Goal: Task Accomplishment & Management: Manage account settings

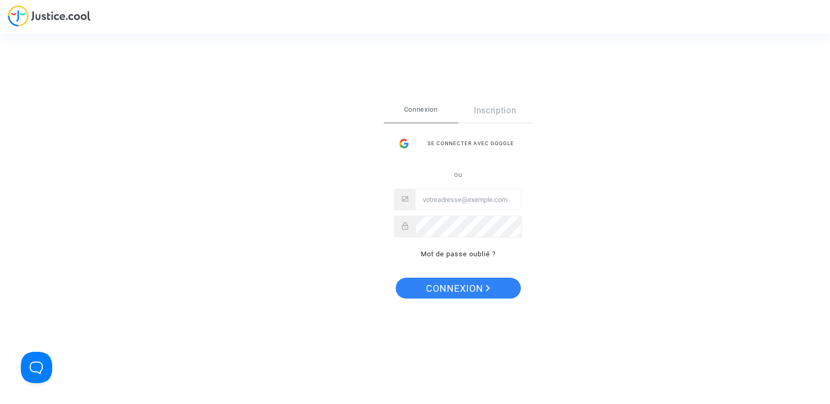
type input "[EMAIL_ADDRESS][DOMAIN_NAME]"
click at [450, 291] on span "Connexion" at bounding box center [458, 289] width 64 height 22
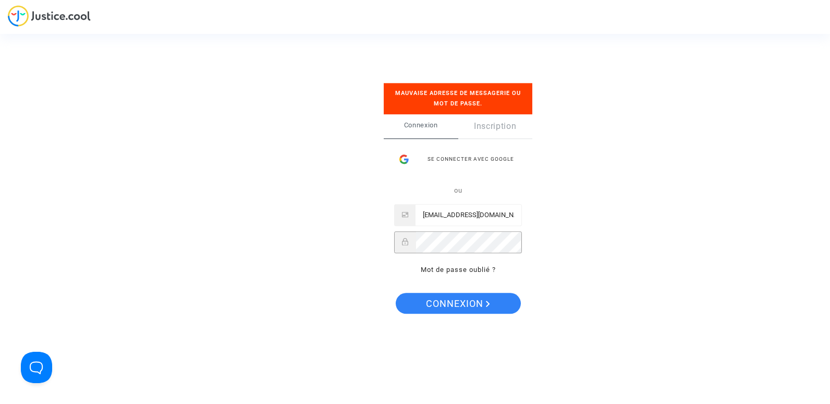
click at [349, 240] on div "Se connecter Mauvaise adresse de messagerie ou mot de passe. Connexion Inscript…" at bounding box center [415, 202] width 830 height 404
click at [418, 310] on button "Connexion" at bounding box center [458, 303] width 125 height 21
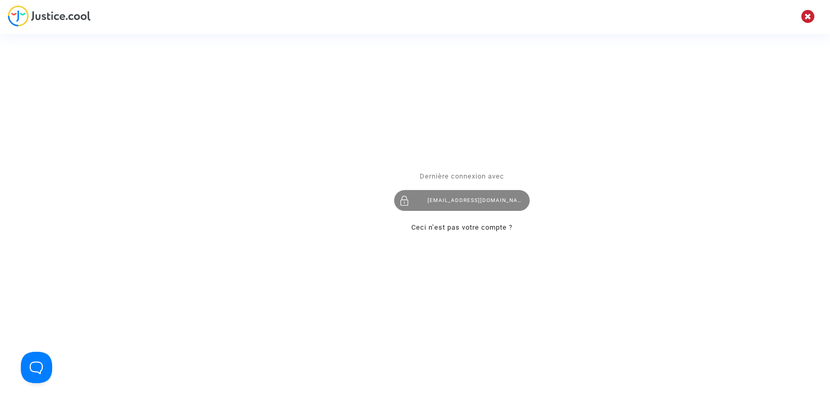
click at [476, 201] on div "[EMAIL_ADDRESS][DOMAIN_NAME]" at bounding box center [462, 200] width 136 height 21
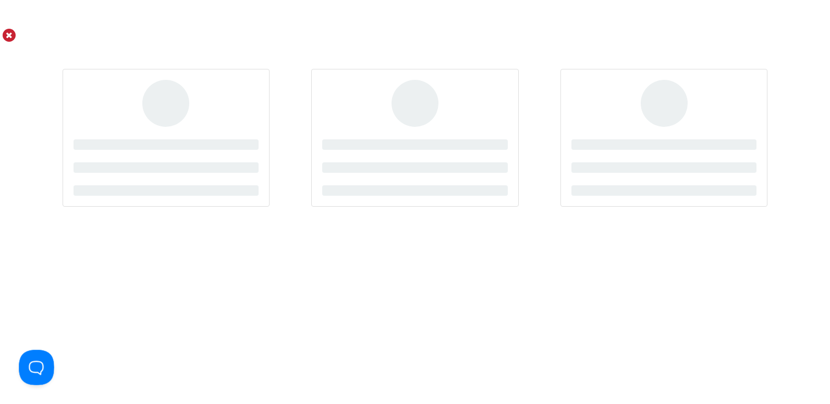
click at [38, 359] on button "Open Beacon popover" at bounding box center [34, 364] width 31 height 31
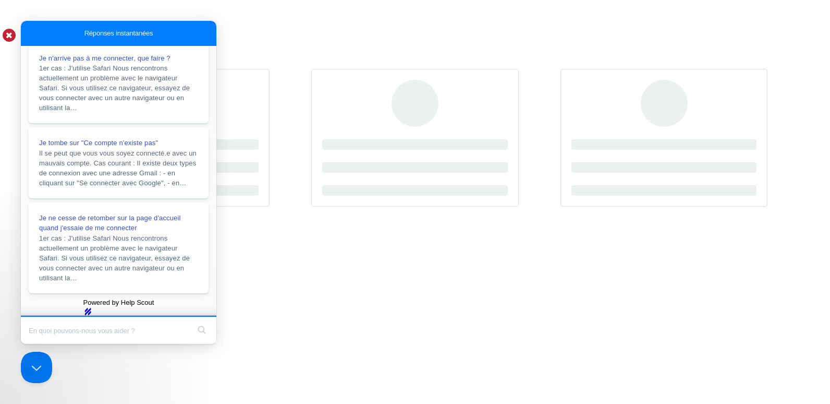
scroll to position [226, 0]
click at [114, 213] on span "Je ne cesse de retomber sur la page d'accueil quand j'essaie de me connecter" at bounding box center [110, 222] width 142 height 18
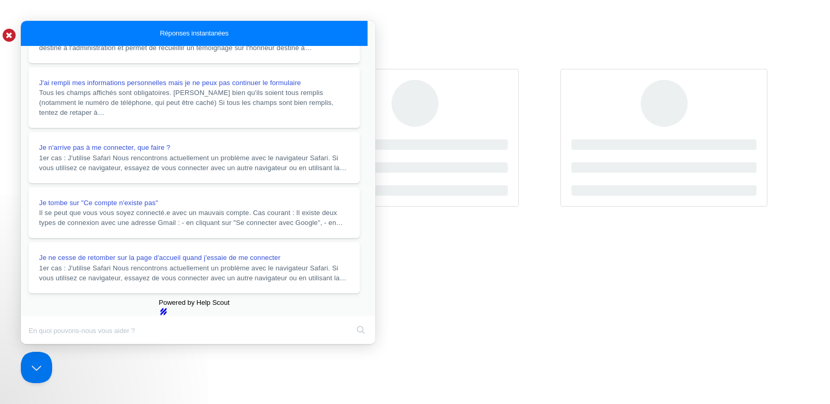
scroll to position [348, 0]
click at [40, 344] on button "Close" at bounding box center [30, 351] width 19 height 14
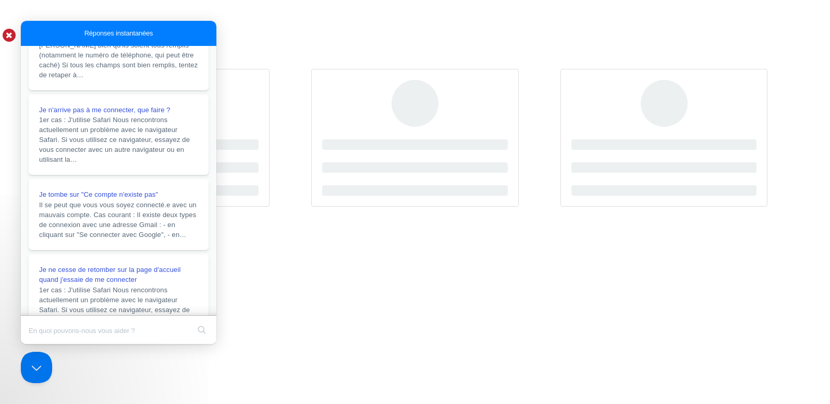
scroll to position [137, 0]
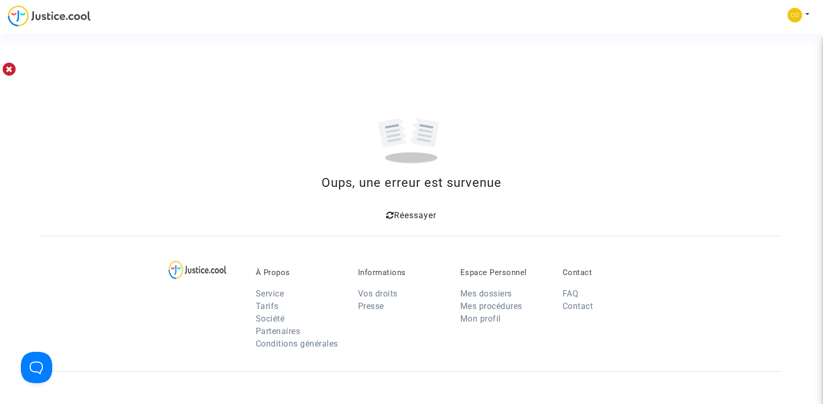
click at [406, 218] on span "Réessayer" at bounding box center [415, 215] width 42 height 10
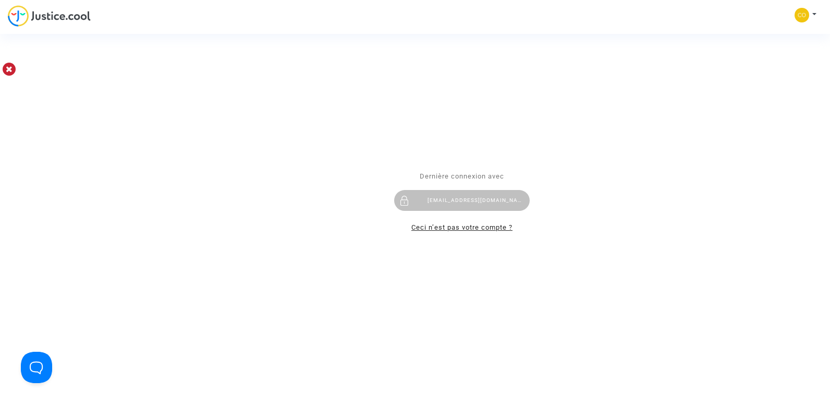
click at [438, 227] on link "Ceci n’est pas votre compte ?" at bounding box center [462, 228] width 101 height 8
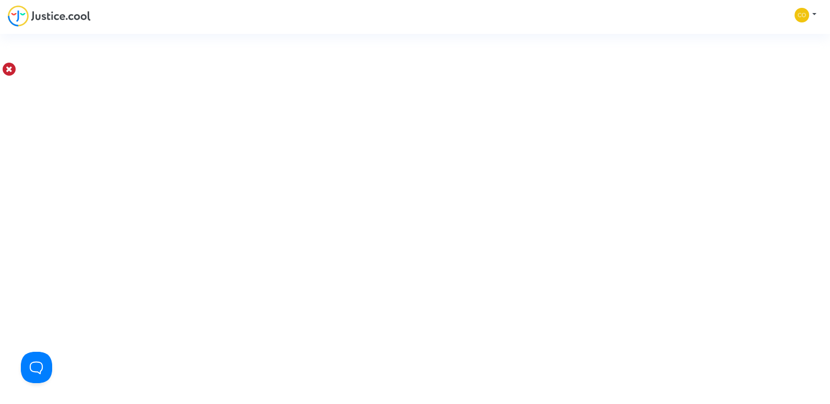
type input "[EMAIL_ADDRESS][DOMAIN_NAME]"
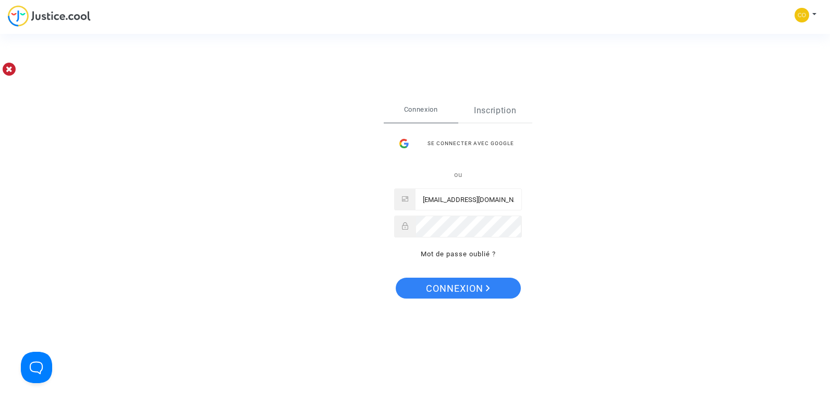
click at [505, 109] on link "Inscription" at bounding box center [496, 111] width 75 height 24
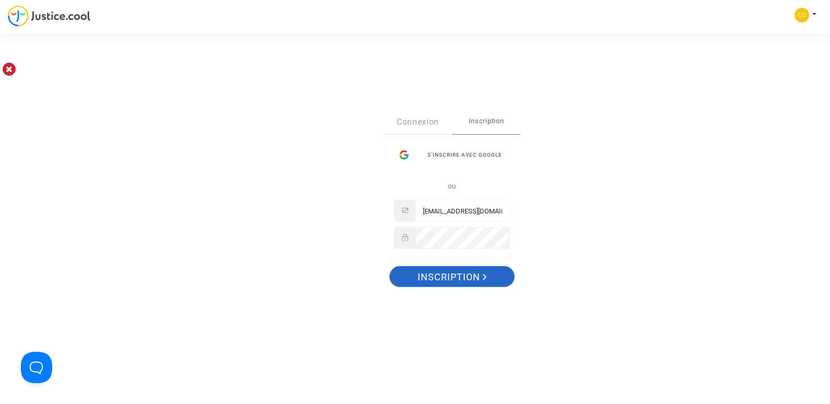
click at [452, 284] on span "Inscription" at bounding box center [452, 277] width 69 height 22
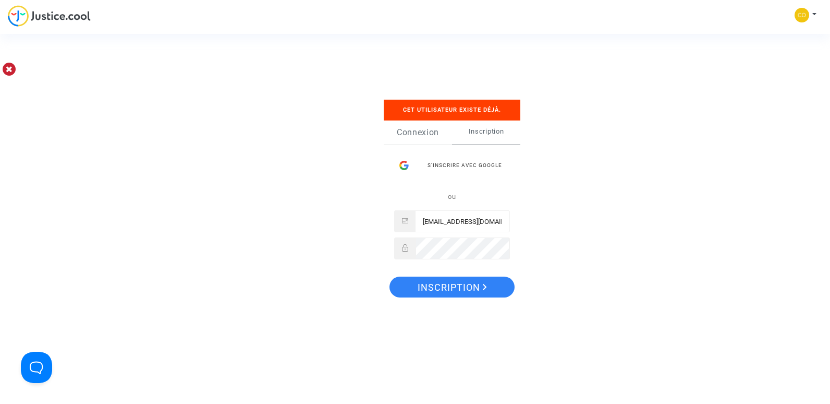
click at [425, 132] on link "Connexion" at bounding box center [418, 132] width 68 height 24
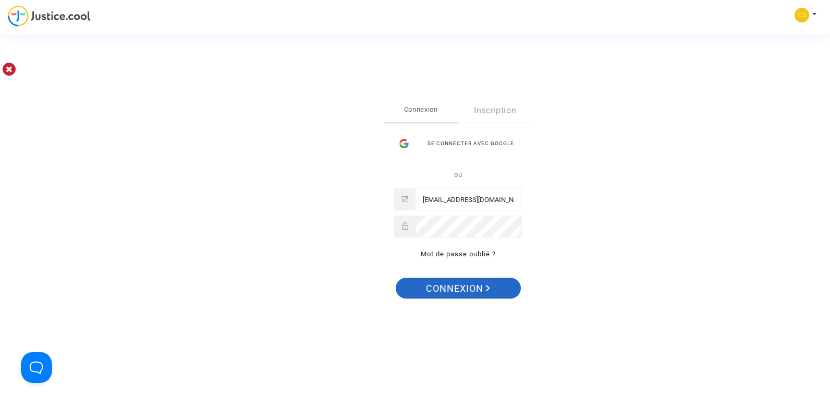
click at [471, 283] on span "Connexion" at bounding box center [458, 289] width 64 height 22
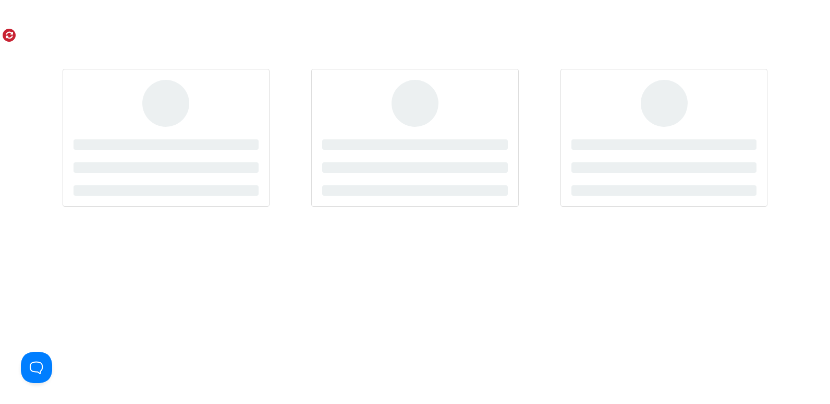
click at [6, 40] on link at bounding box center [9, 35] width 13 height 13
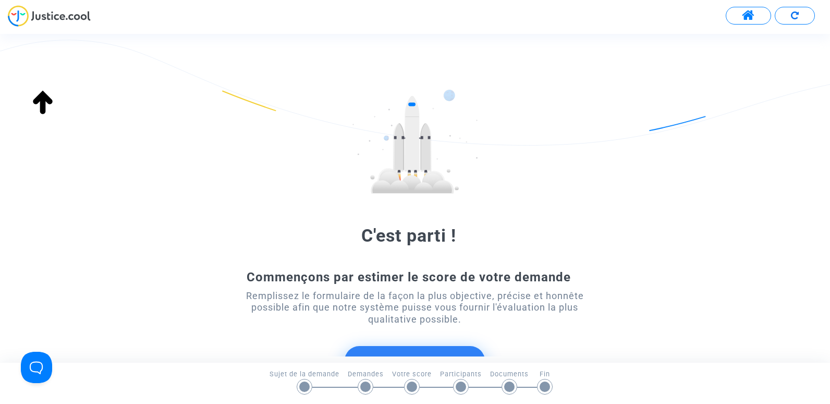
click at [741, 17] on button at bounding box center [748, 16] width 45 height 18
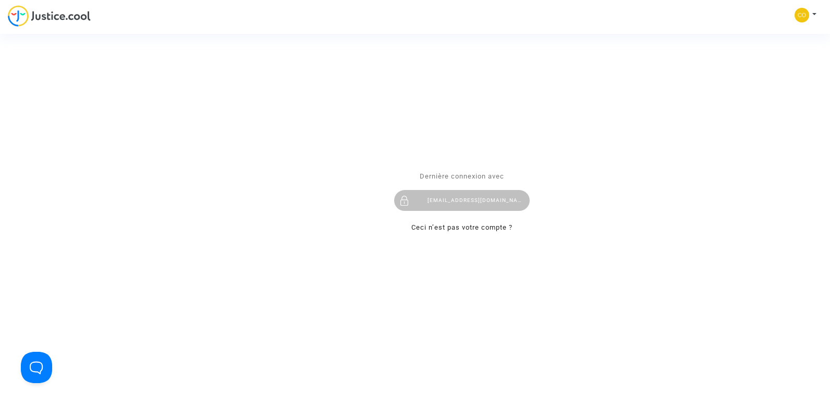
click at [812, 12] on div "Se connecter Dernière connexion avec compta.depenses@tunisair.fr Ceci n’est pas…" at bounding box center [415, 202] width 830 height 404
click at [799, 14] on div "Se connecter Dernière connexion avec compta.depenses@tunisair.fr Ceci n’est pas…" at bounding box center [415, 202] width 830 height 404
click at [802, 14] on div "Se connecter Dernière connexion avec compta.depenses@tunisair.fr Ceci n’est pas…" at bounding box center [415, 202] width 830 height 404
click at [814, 14] on div "Se connecter Dernière connexion avec compta.depenses@tunisair.fr Ceci n’est pas…" at bounding box center [415, 202] width 830 height 404
click at [475, 198] on div "compta.depenses@tunisair.fr" at bounding box center [462, 200] width 136 height 21
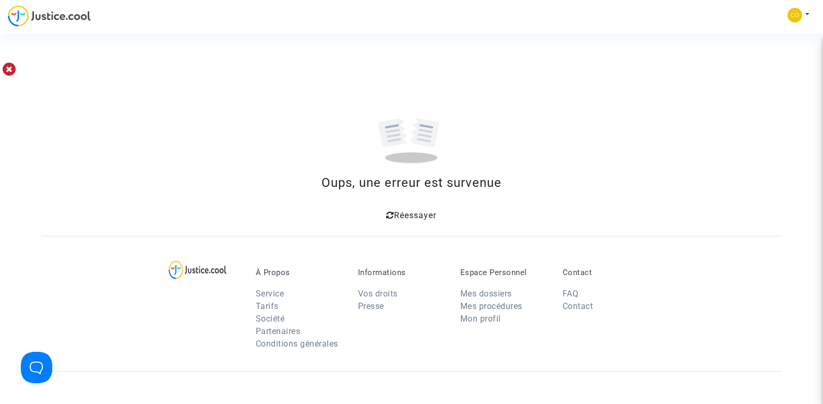
click at [417, 213] on span "Réessayer" at bounding box center [415, 215] width 42 height 10
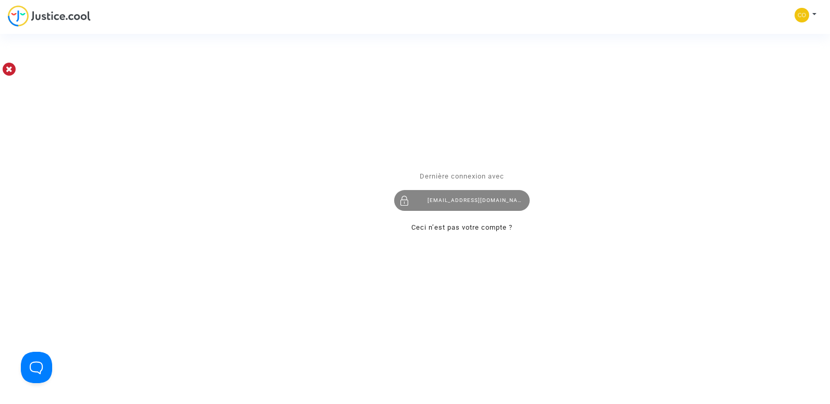
click at [491, 208] on div "[EMAIL_ADDRESS][DOMAIN_NAME]" at bounding box center [462, 200] width 136 height 21
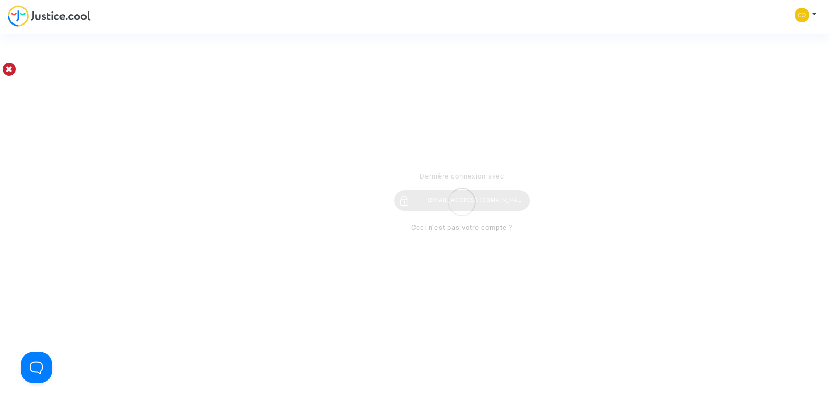
click at [816, 15] on div "Se connecter Dernière connexion avec compta.depenses@tunisair.fr Ceci n’est pas…" at bounding box center [415, 202] width 830 height 404
click at [814, 14] on div "Se connecter Dernière connexion avec compta.depenses@tunisair.fr Ceci n’est pas…" at bounding box center [415, 202] width 830 height 404
click at [813, 14] on div "Se connecter Dernière connexion avec compta.depenses@tunisair.fr Ceci n’est pas…" at bounding box center [415, 202] width 830 height 404
drag, startPoint x: 812, startPoint y: 14, endPoint x: 797, endPoint y: 14, distance: 15.6
click at [797, 14] on div "Se connecter Dernière connexion avec compta.depenses@tunisair.fr Ceci n’est pas…" at bounding box center [415, 202] width 830 height 404
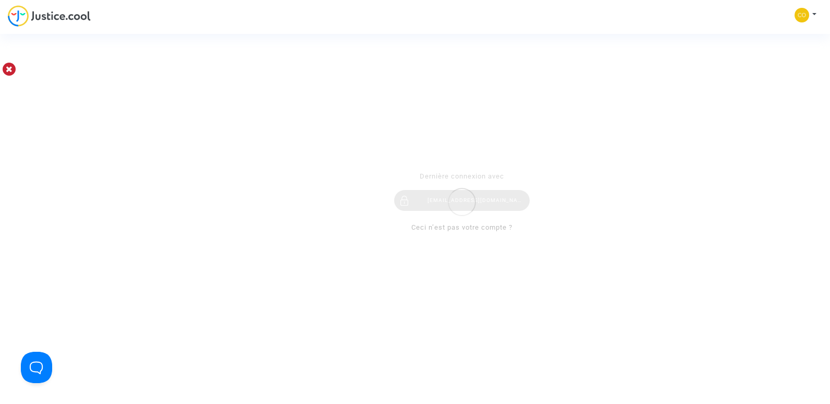
click at [815, 12] on div "Se connecter Dernière connexion avec compta.depenses@tunisair.fr Ceci n’est pas…" at bounding box center [415, 202] width 830 height 404
click at [813, 15] on div "Se connecter Dernière connexion avec compta.depenses@tunisair.fr Ceci n’est pas…" at bounding box center [415, 202] width 830 height 404
click at [800, 16] on div "Se connecter Dernière connexion avec compta.depenses@tunisair.fr Ceci n’est pas…" at bounding box center [415, 202] width 830 height 404
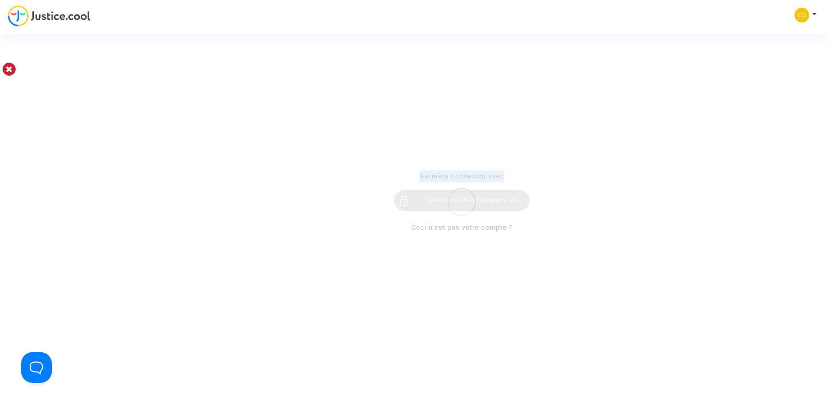
click at [800, 16] on div "Se connecter Dernière connexion avec compta.depenses@tunisair.fr Ceci n’est pas…" at bounding box center [415, 202] width 830 height 404
click at [11, 70] on div "Se connecter Dernière connexion avec compta.depenses@tunisair.fr Ceci n’est pas…" at bounding box center [415, 202] width 830 height 404
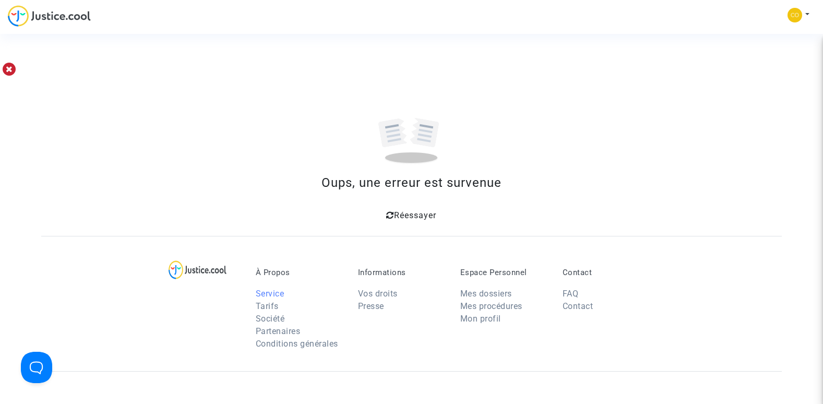
click at [273, 293] on link "Service" at bounding box center [270, 293] width 29 height 10
click at [418, 215] on span "Réessayer" at bounding box center [415, 215] width 42 height 10
